Goal: Navigation & Orientation: Understand site structure

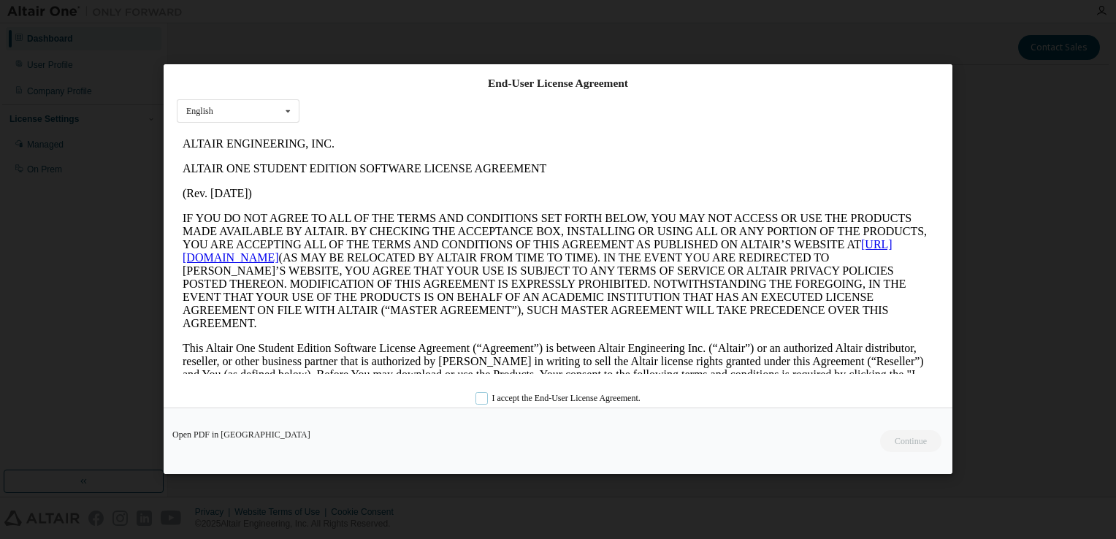
click at [482, 393] on label "I accept the End-User License Agreement." at bounding box center [557, 399] width 165 height 12
click at [896, 441] on button "Continue" at bounding box center [909, 442] width 63 height 22
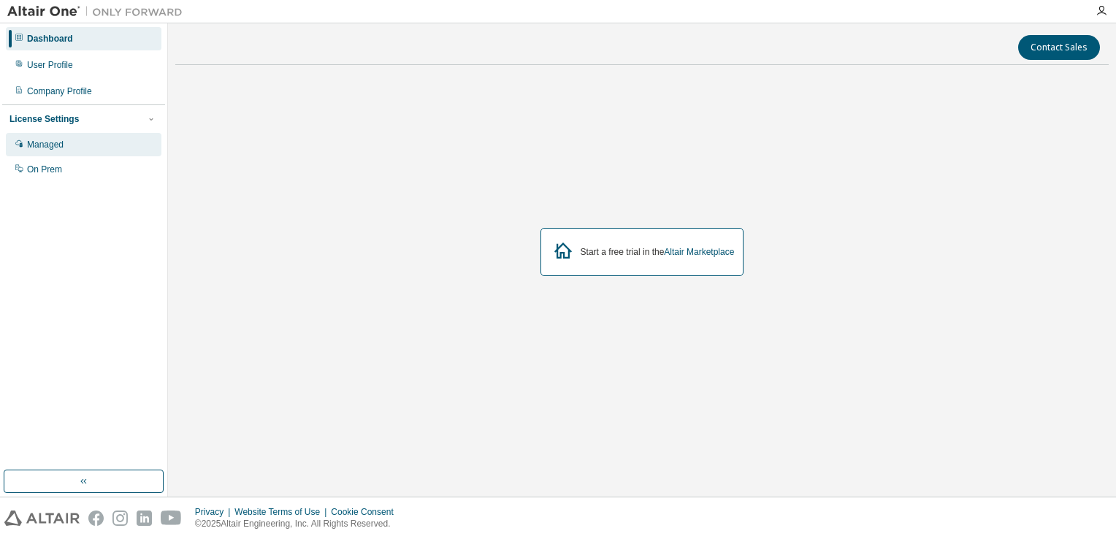
click at [67, 140] on div "Managed" at bounding box center [84, 144] width 156 height 23
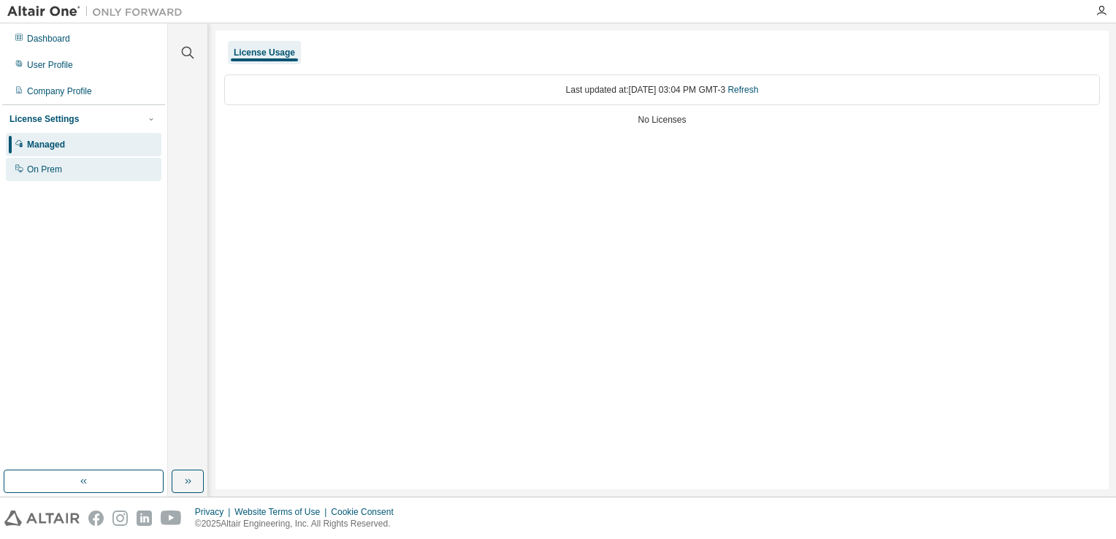
click at [71, 173] on div "On Prem" at bounding box center [84, 169] width 156 height 23
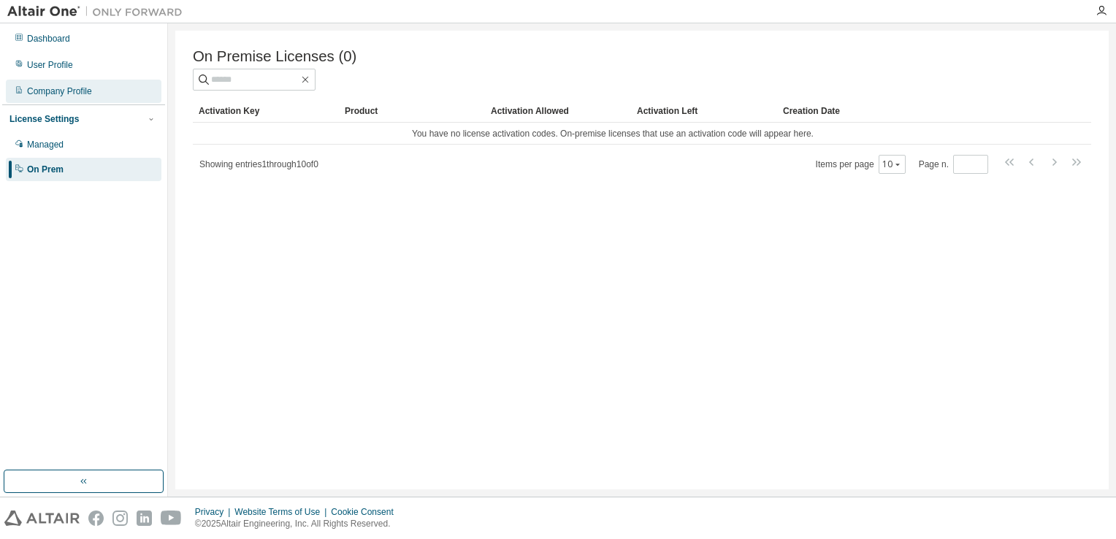
click at [53, 90] on div "Company Profile" at bounding box center [59, 91] width 65 height 12
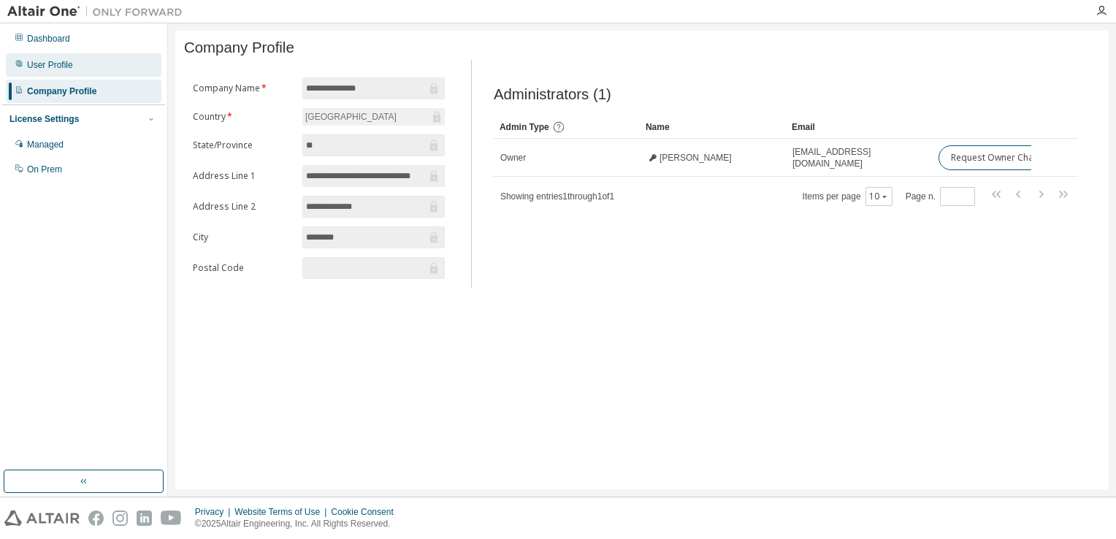
click at [56, 58] on div "User Profile" at bounding box center [84, 64] width 156 height 23
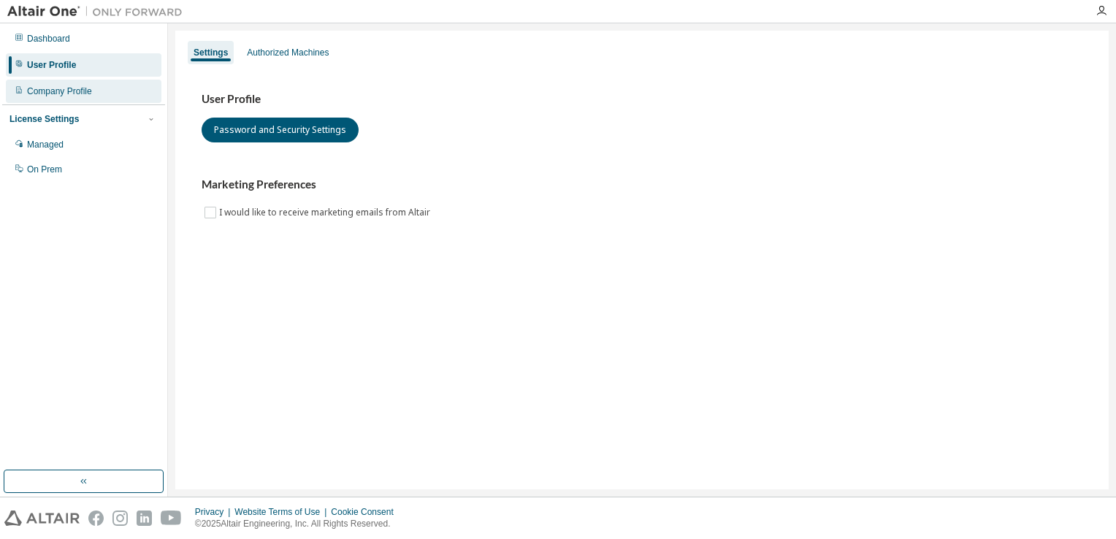
click at [76, 88] on div "Company Profile" at bounding box center [59, 91] width 65 height 12
